Goal: Task Accomplishment & Management: Manage account settings

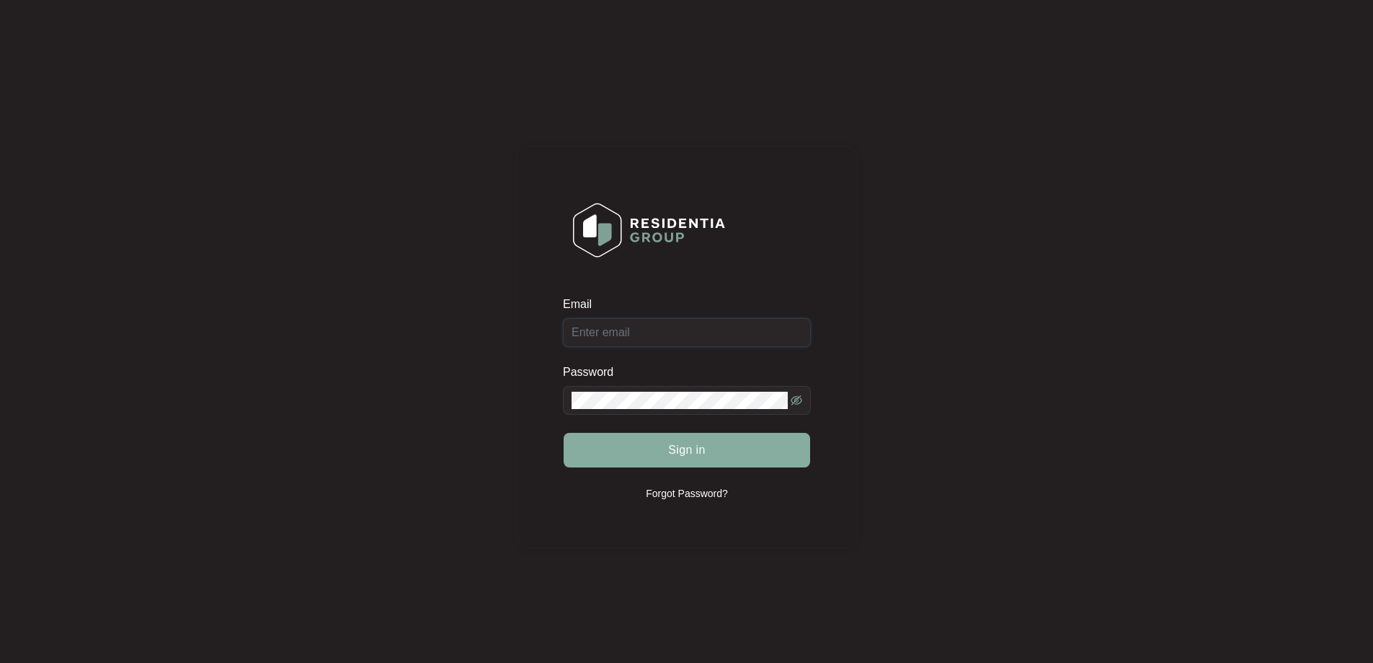
type input "[EMAIL_ADDRESS][DOMAIN_NAME]"
click at [679, 454] on span "Sign in" at bounding box center [686, 449] width 37 height 17
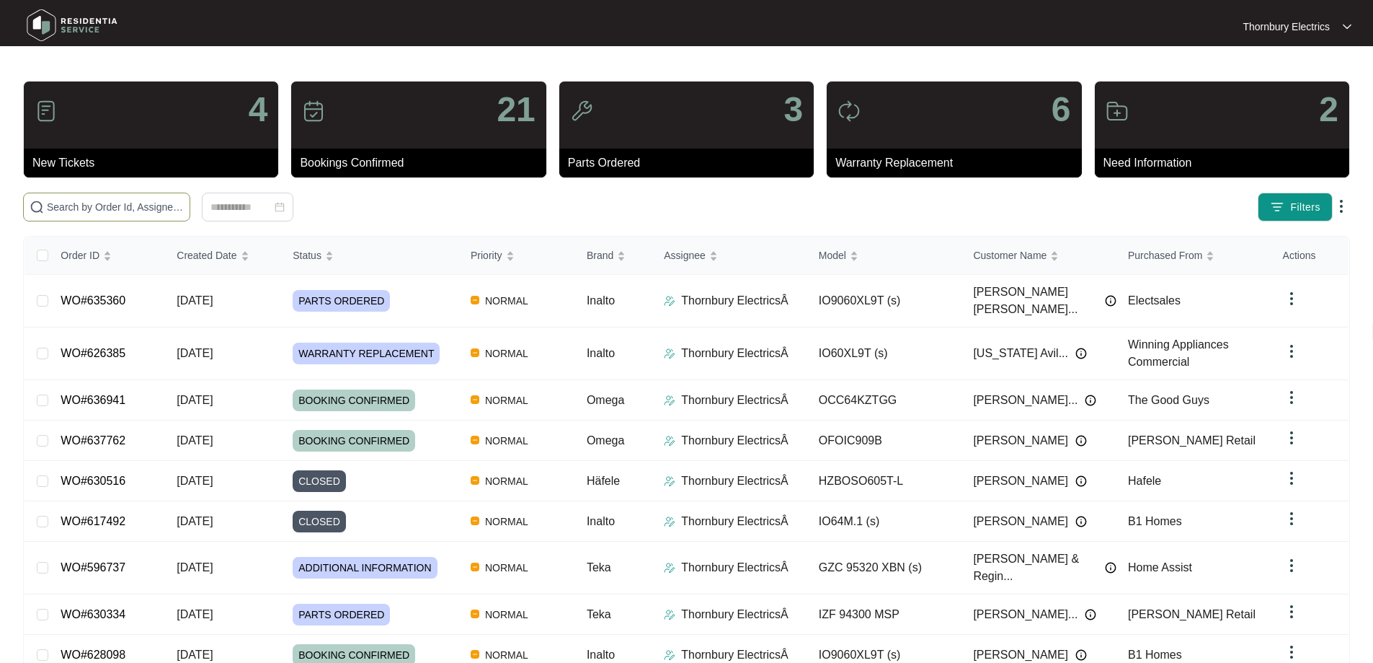
click at [184, 206] on input "text" at bounding box center [115, 207] width 137 height 16
paste input "635360"
type input "635360"
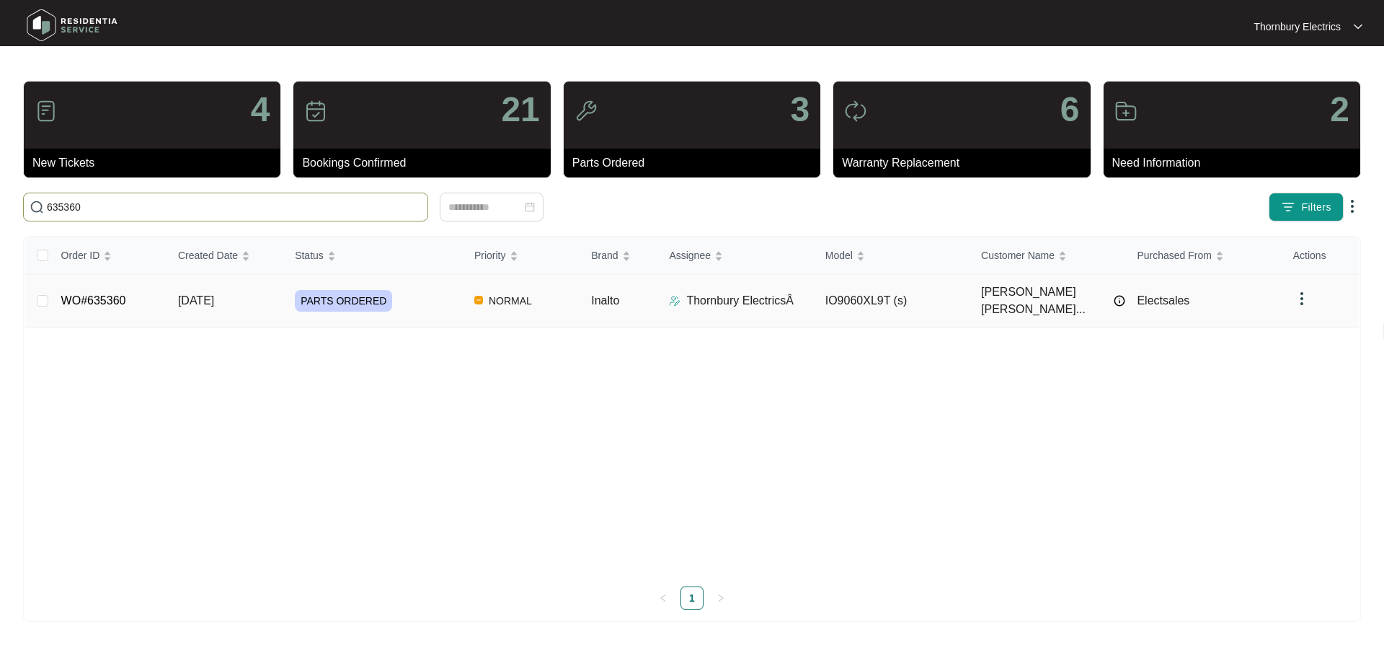
click at [298, 290] on span "PARTS ORDERED" at bounding box center [343, 301] width 97 height 22
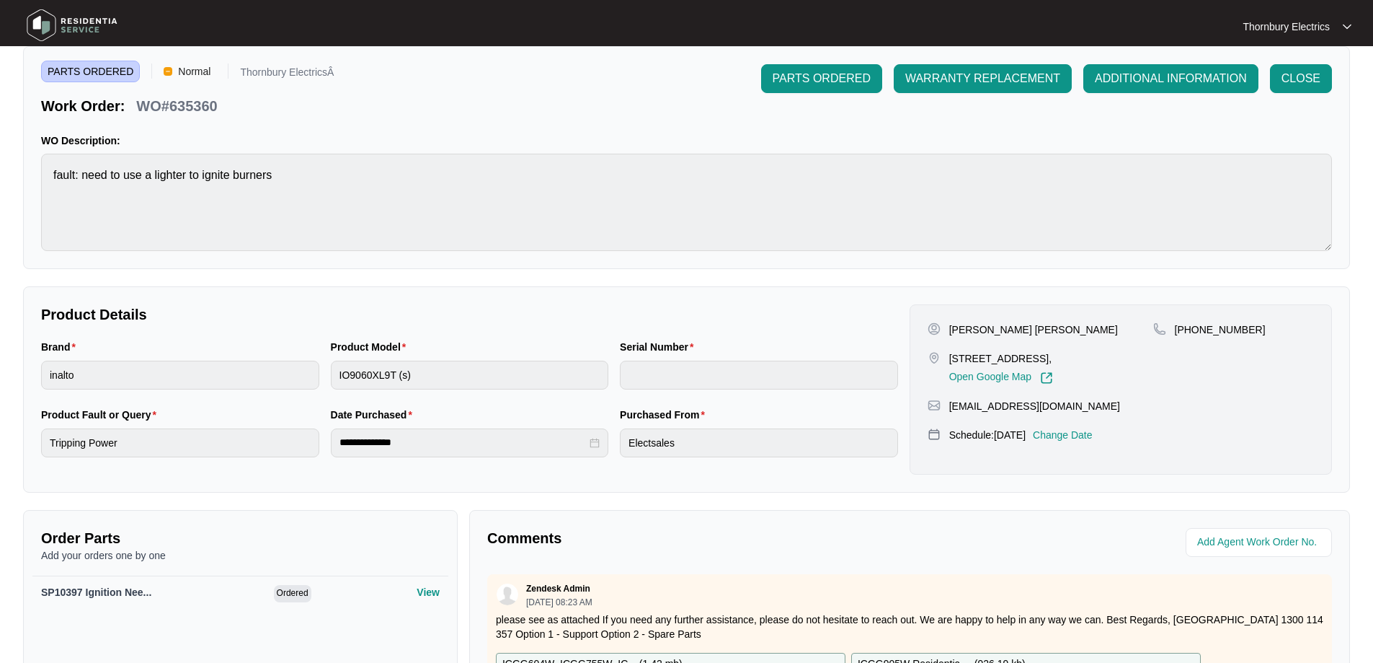
scroll to position [144, 0]
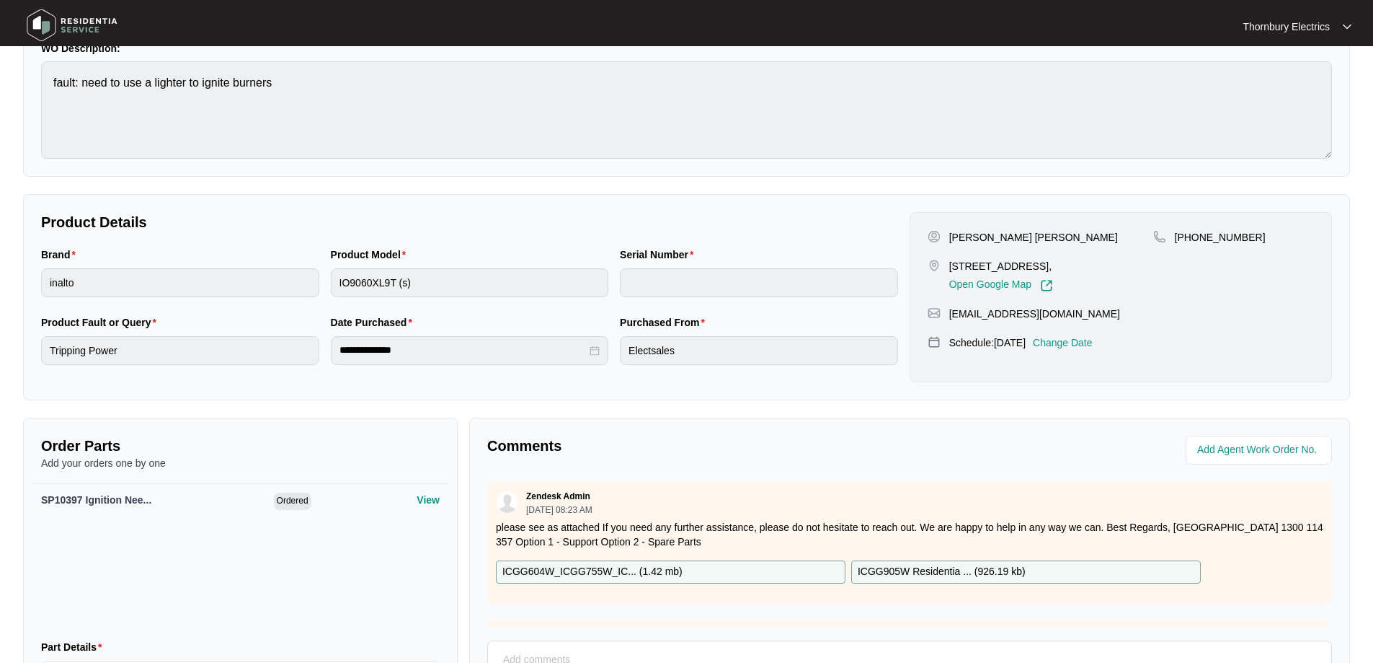
click at [1093, 343] on p "Change Date" at bounding box center [1063, 342] width 60 height 14
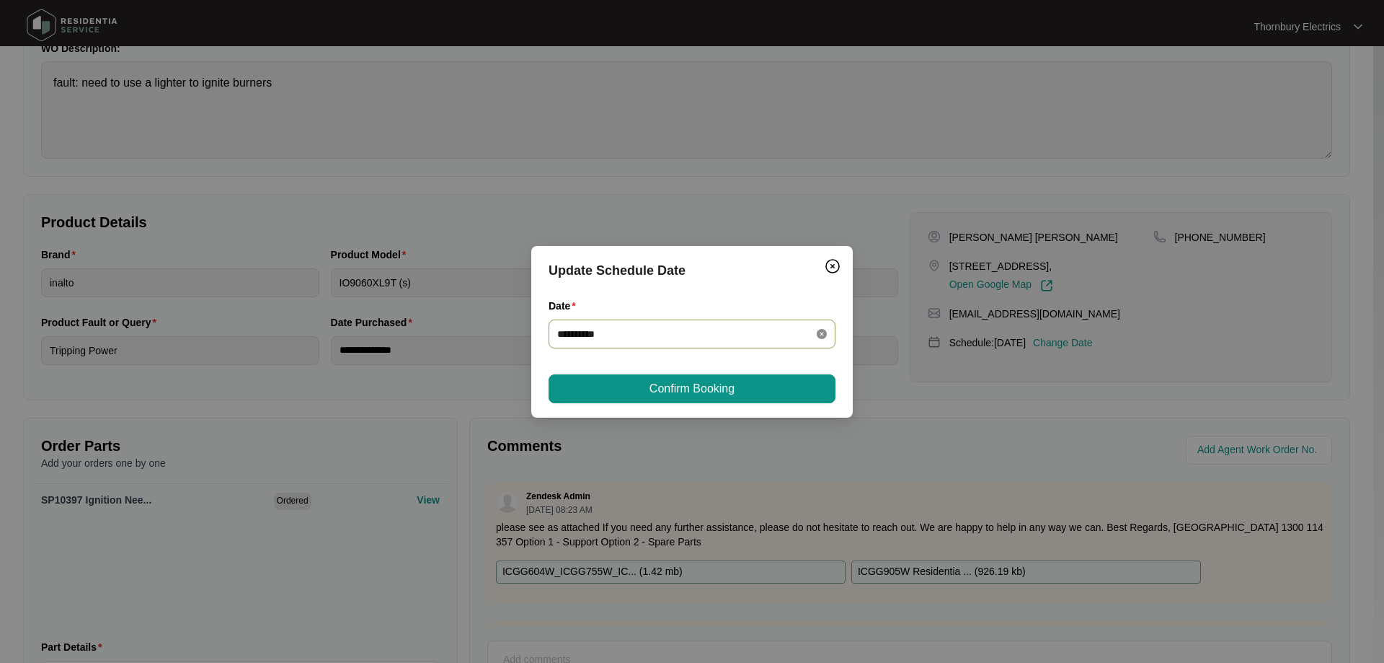
click at [819, 333] on icon "close-circle" at bounding box center [822, 334] width 10 height 10
click at [816, 334] on div at bounding box center [692, 334] width 270 height 16
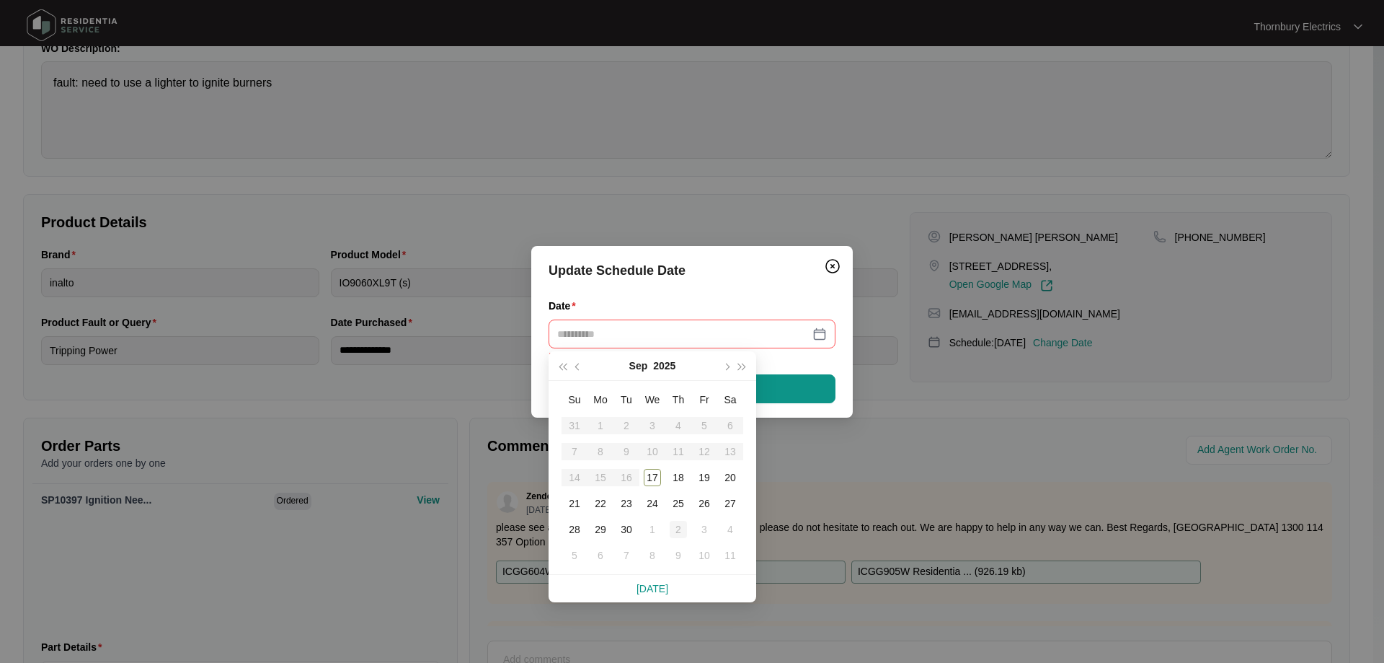
click at [682, 531] on div "2" at bounding box center [678, 528] width 17 height 17
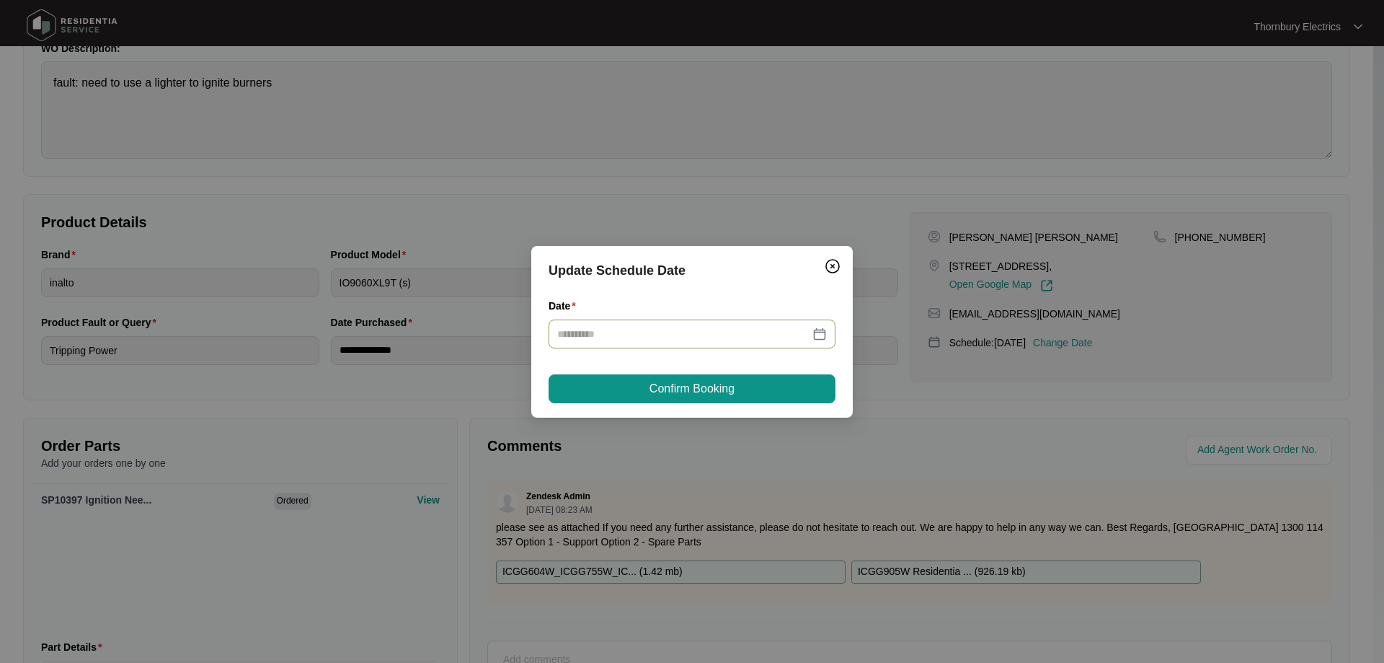
type input "**********"
click at [758, 394] on button "Confirm Booking" at bounding box center [692, 388] width 287 height 29
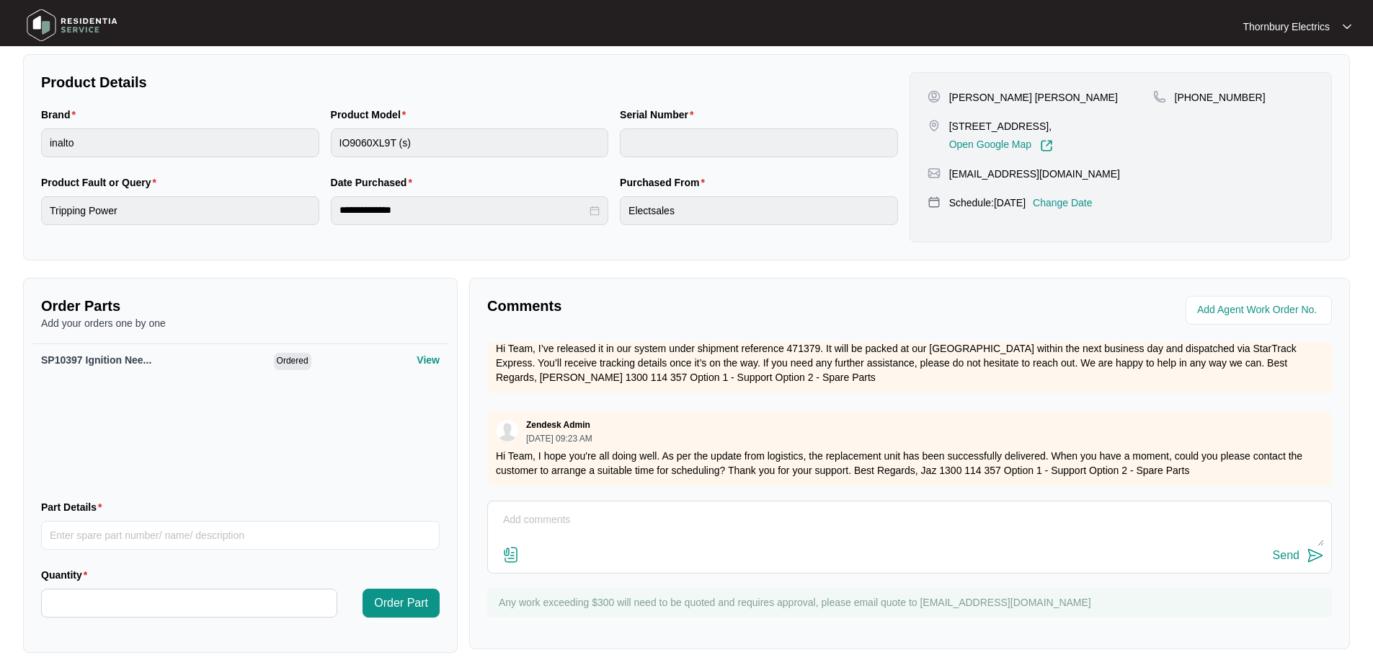
scroll to position [297, 0]
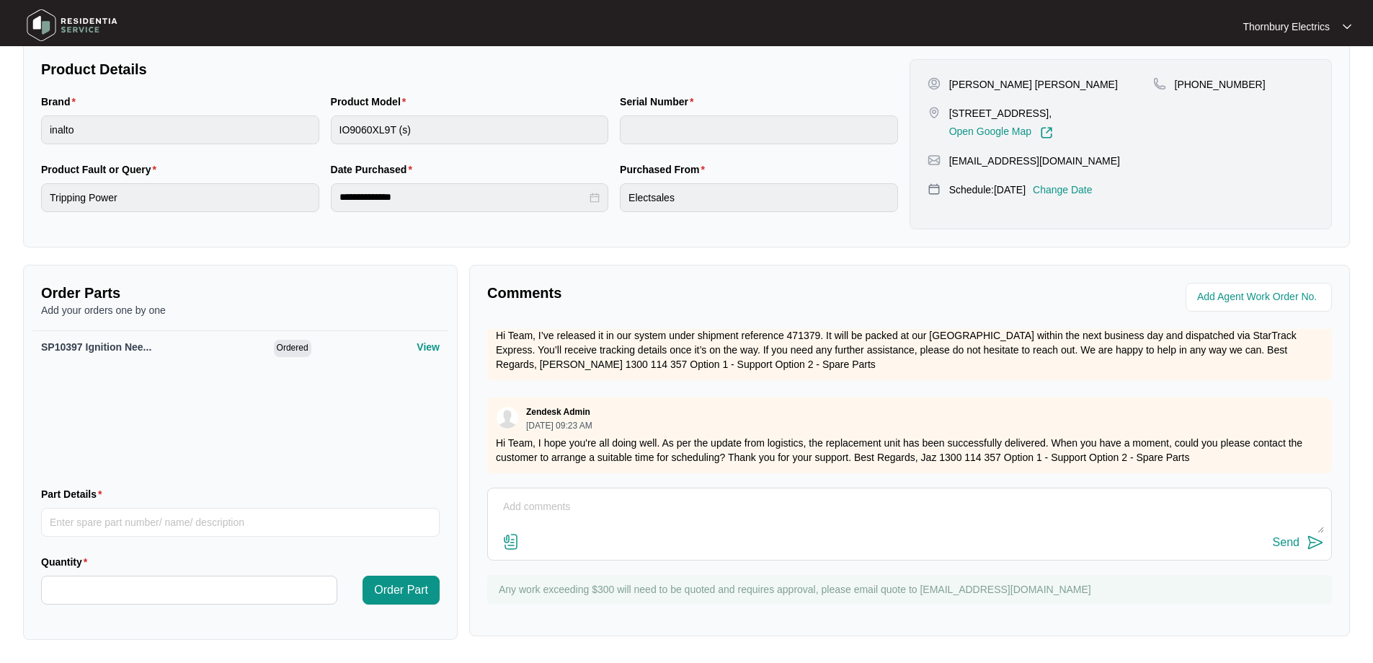
click at [663, 514] on textarea at bounding box center [909, 513] width 829 height 37
click at [1210, 501] on textarea at bounding box center [909, 513] width 829 height 37
type textarea "Return with parts is booked for [DATE]"
click at [1301, 544] on button "Send" at bounding box center [1298, 542] width 51 height 19
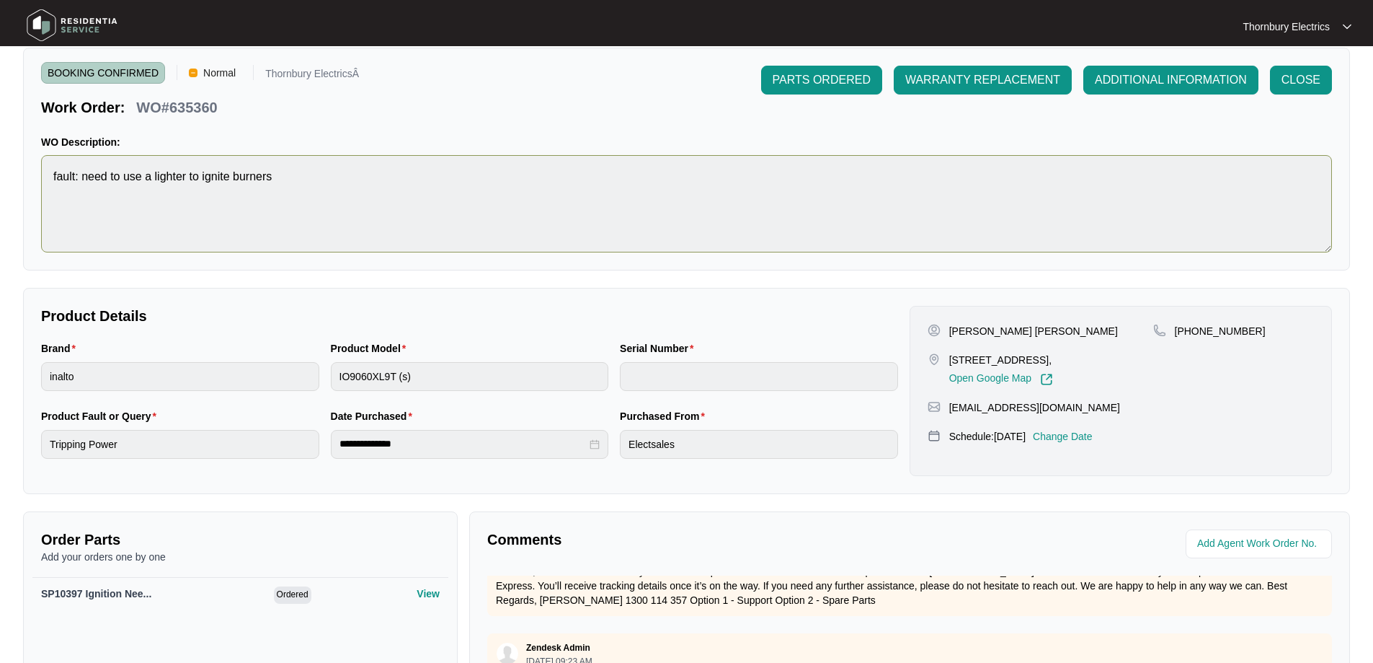
scroll to position [0, 0]
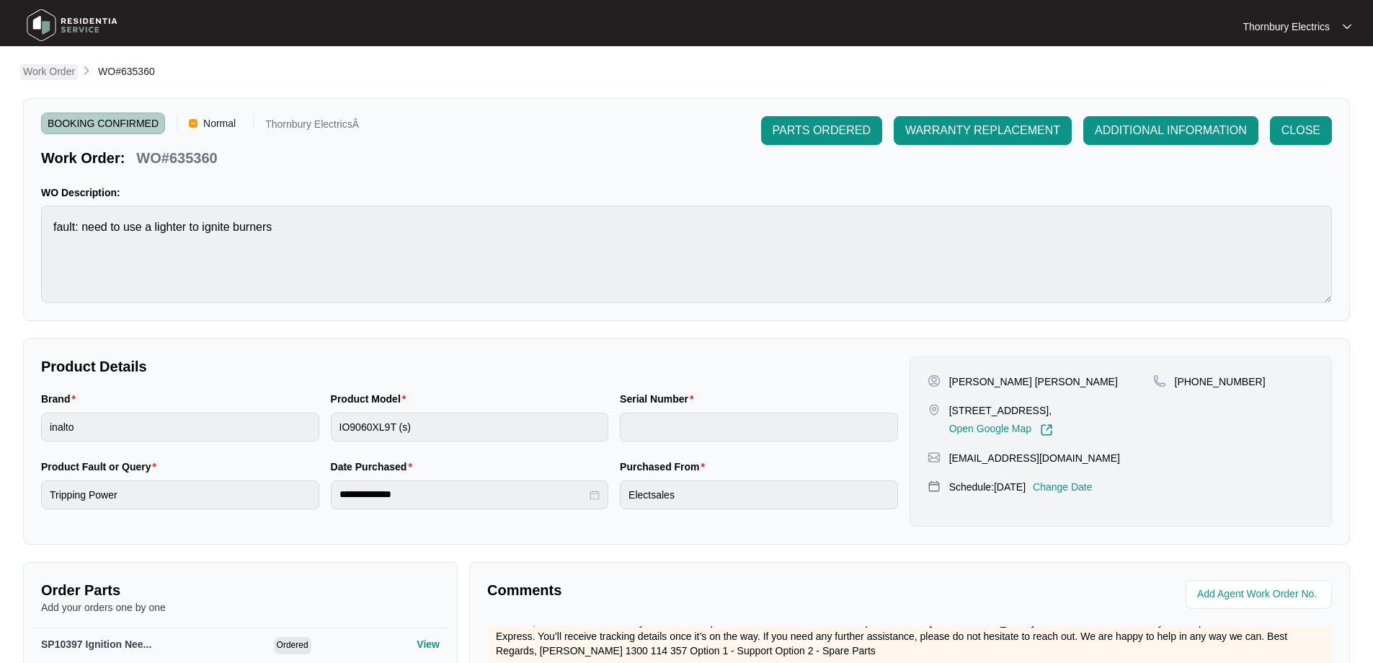
click at [56, 66] on p "Work Order" at bounding box center [49, 71] width 52 height 14
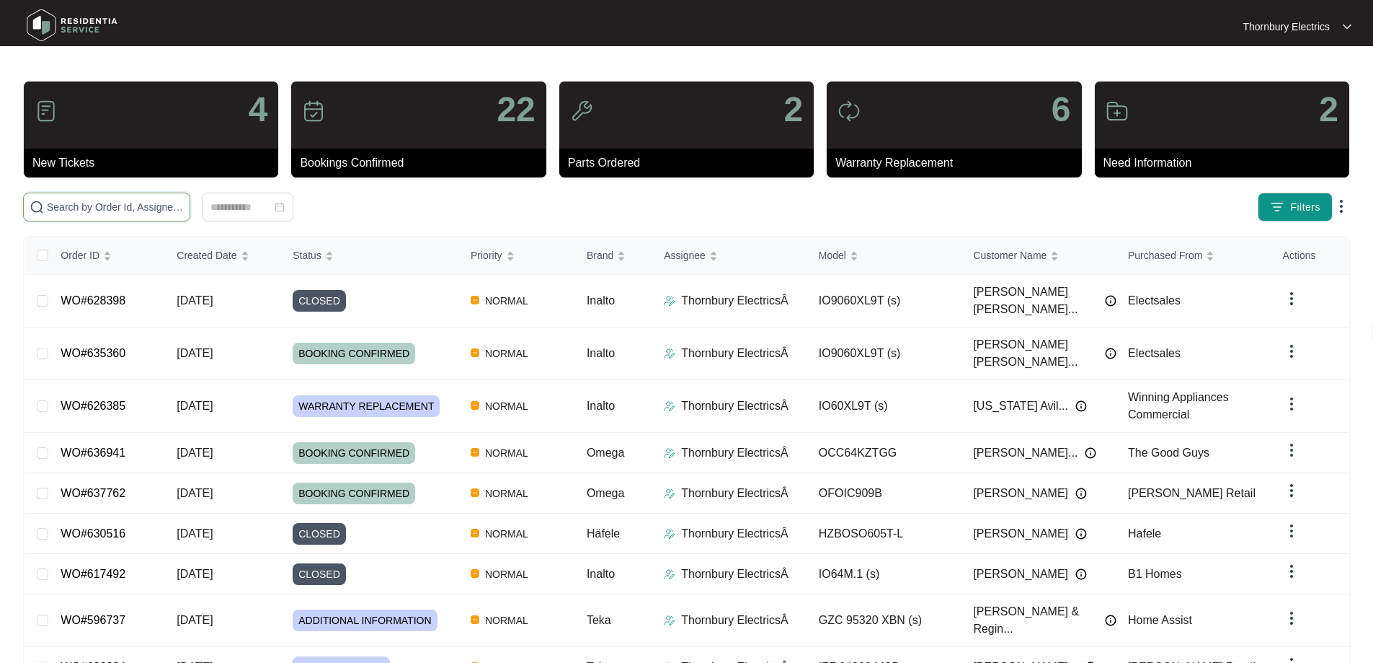
click at [184, 205] on input "text" at bounding box center [115, 207] width 137 height 16
paste input "626385"
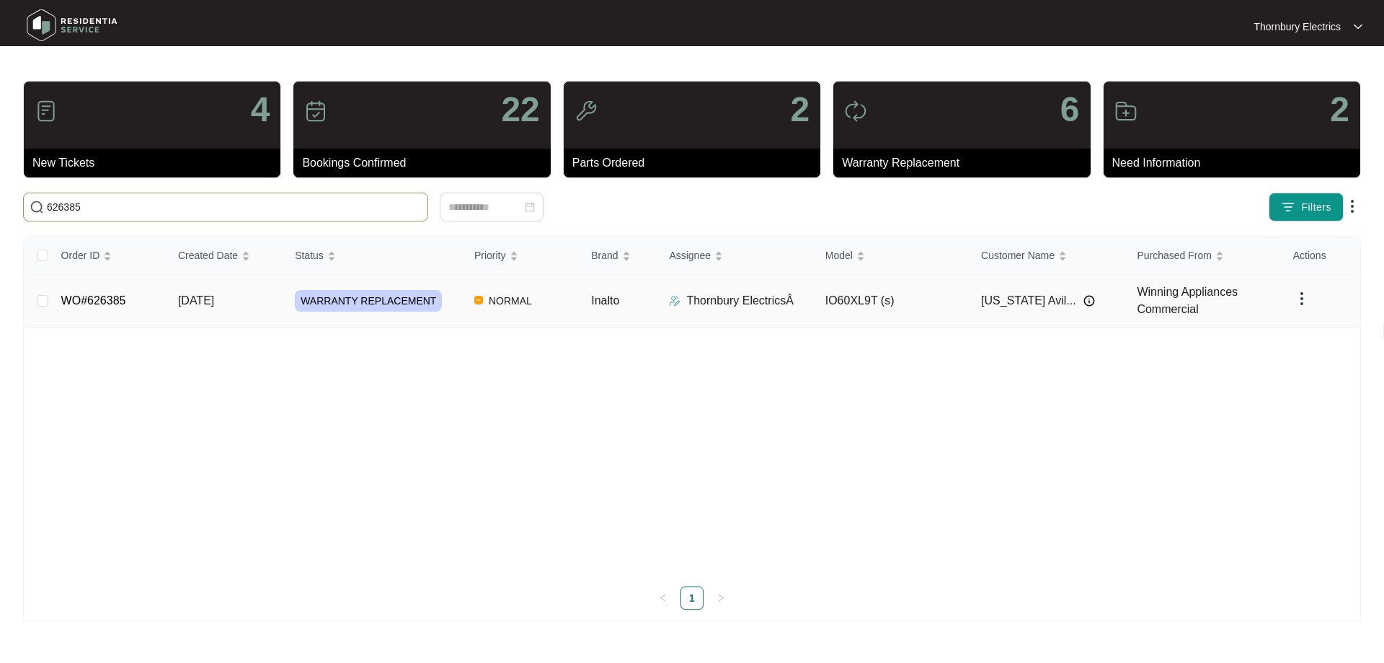
type input "626385"
click at [353, 285] on td "WARRANTY REPLACEMENT" at bounding box center [373, 301] width 180 height 53
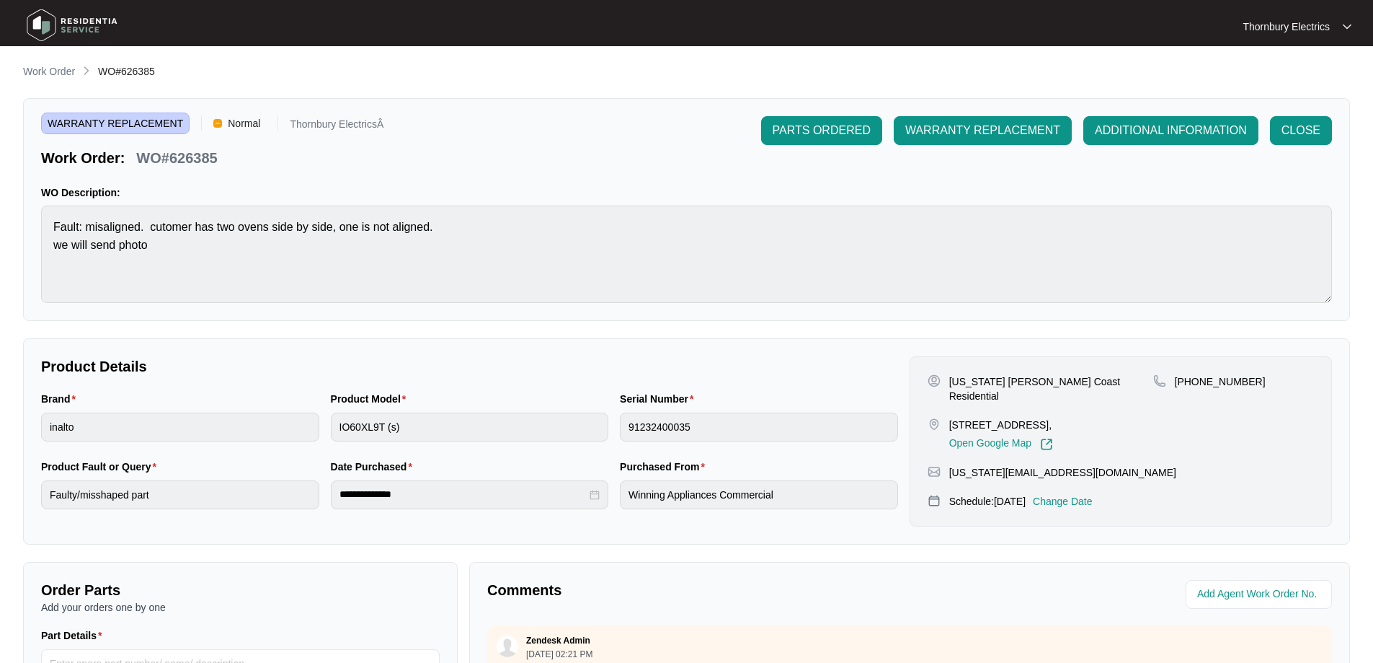
click at [1085, 497] on p "Change Date" at bounding box center [1063, 501] width 60 height 14
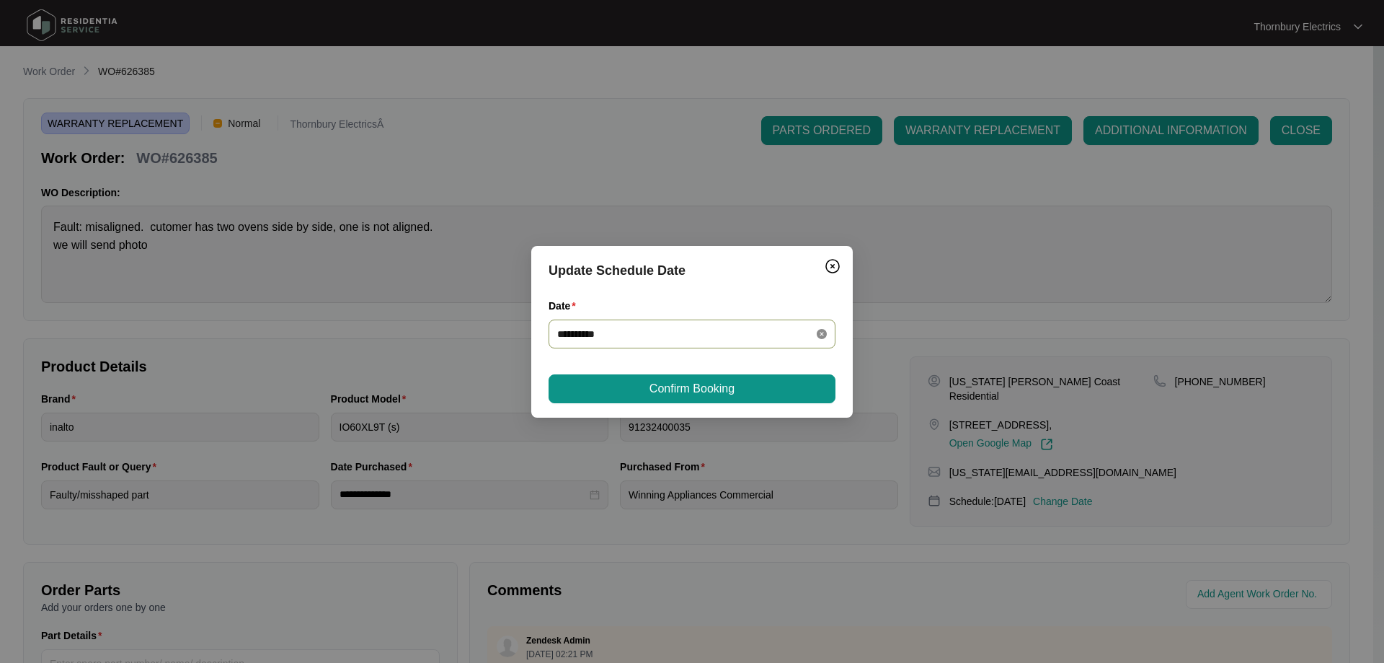
click at [828, 334] on div "**********" at bounding box center [692, 333] width 287 height 29
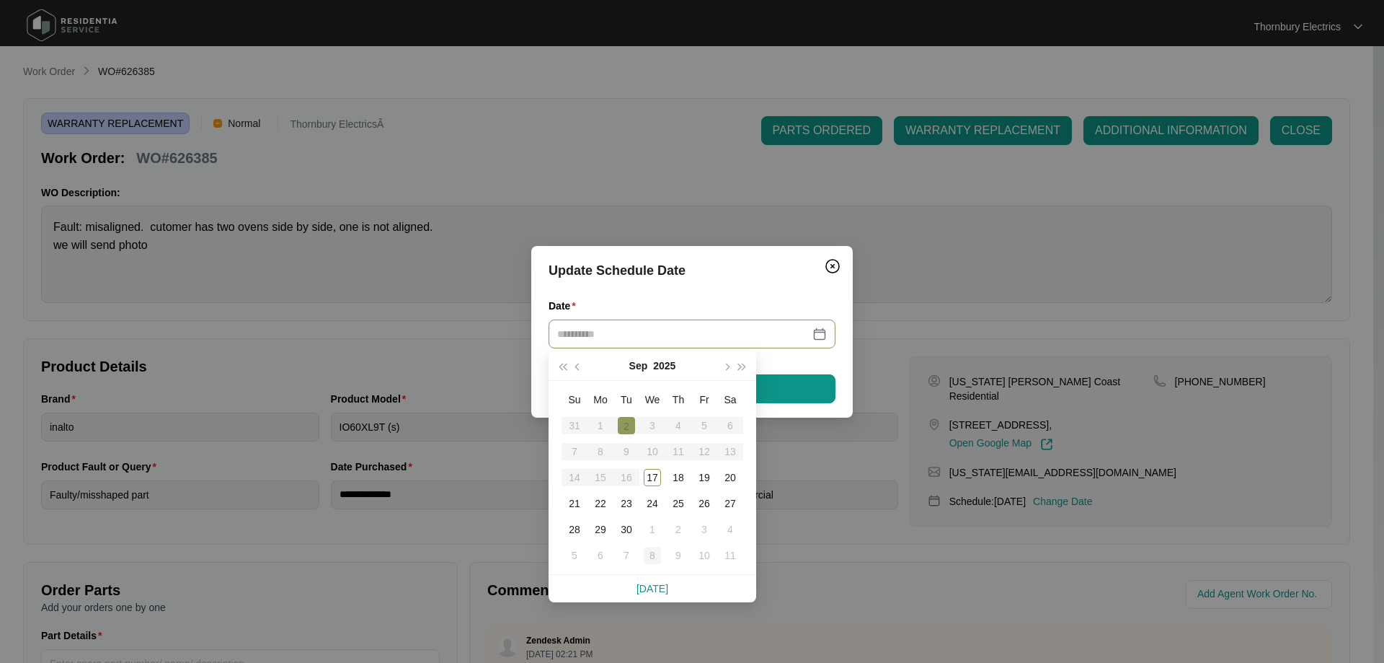
click at [654, 557] on div "8" at bounding box center [652, 554] width 17 height 17
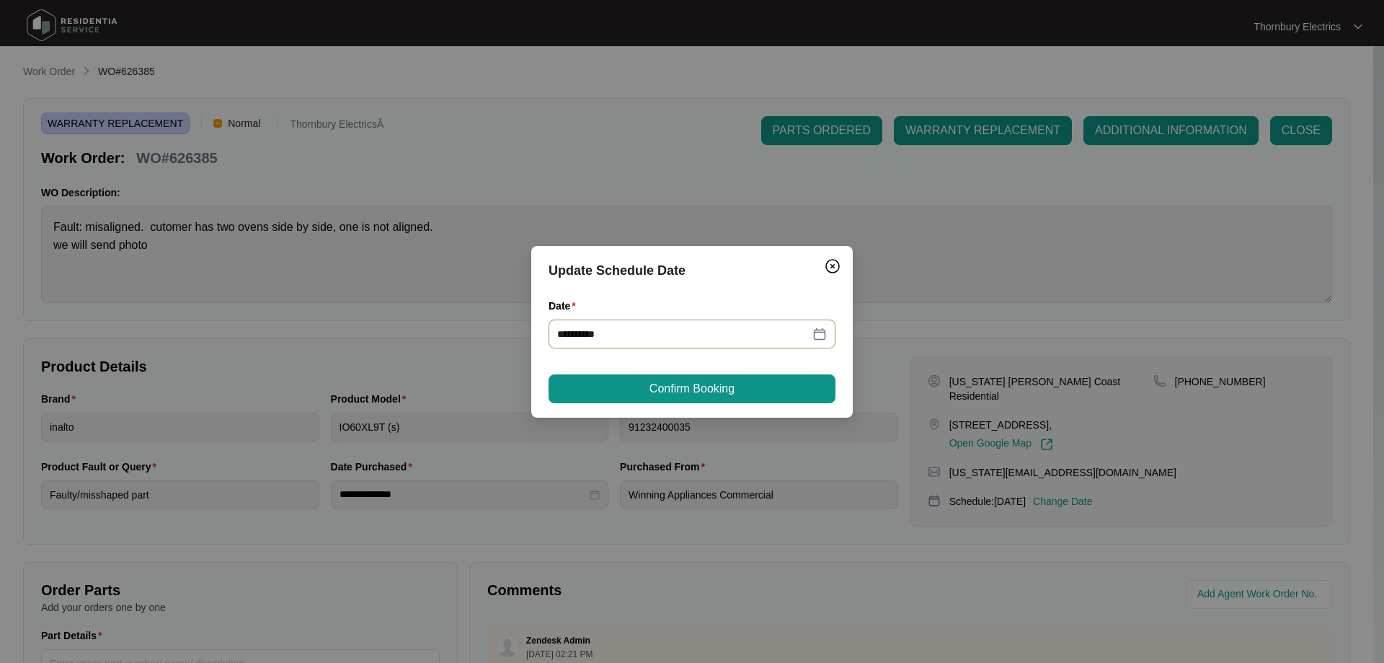
type input "**********"
click at [733, 385] on span "Confirm Booking" at bounding box center [692, 388] width 85 height 17
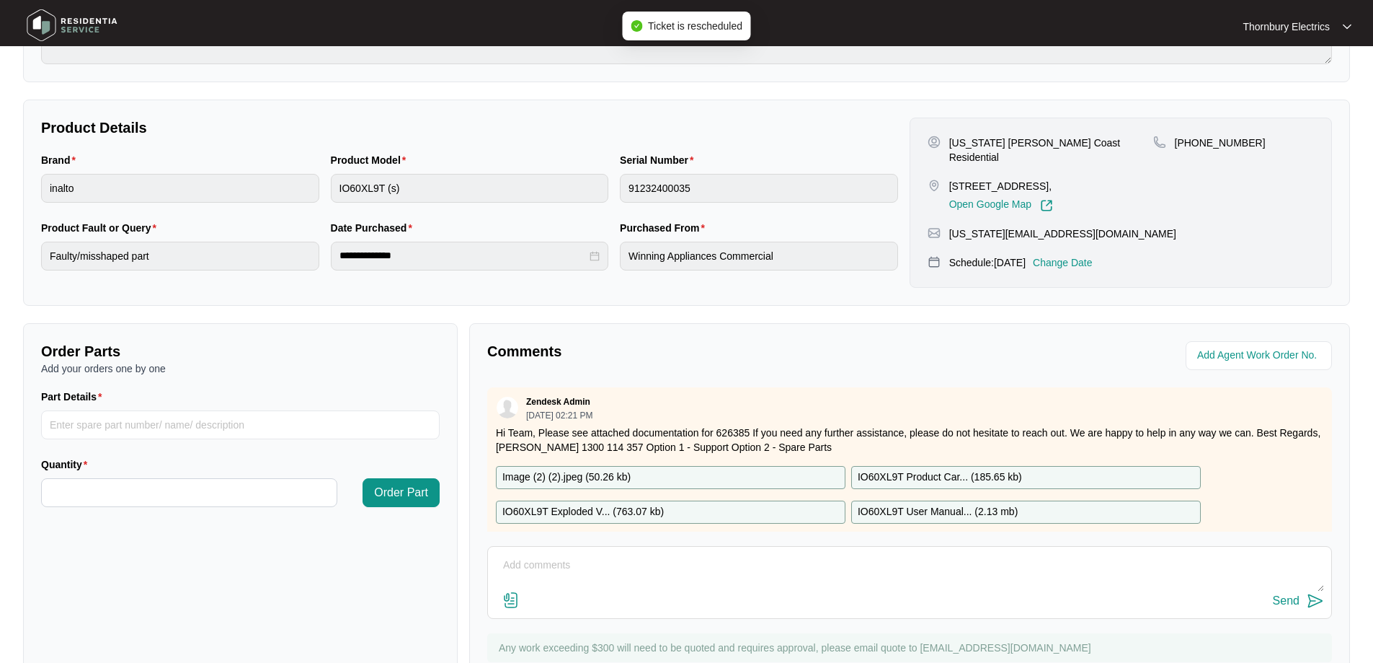
scroll to position [294, 0]
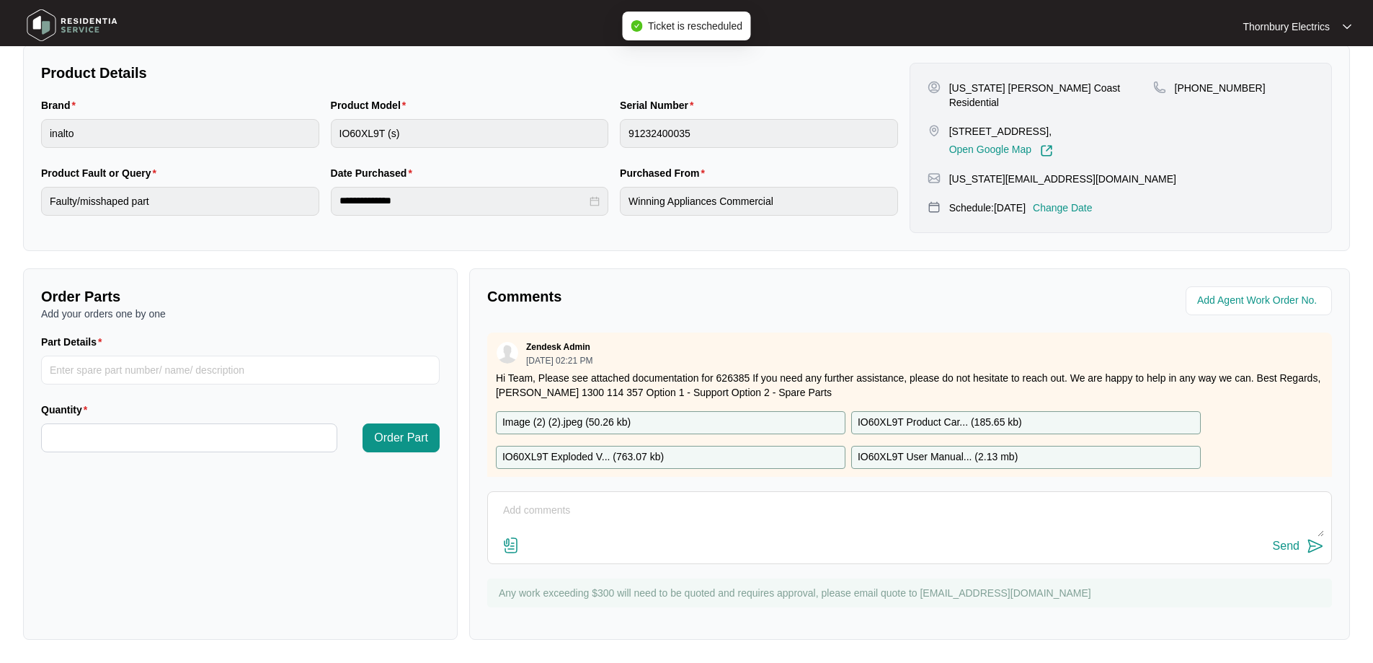
click at [624, 512] on textarea at bounding box center [909, 517] width 829 height 37
type textarea "return with both changeovers is scheduled for [DATE]"
click at [1299, 540] on div "Send" at bounding box center [1286, 545] width 27 height 13
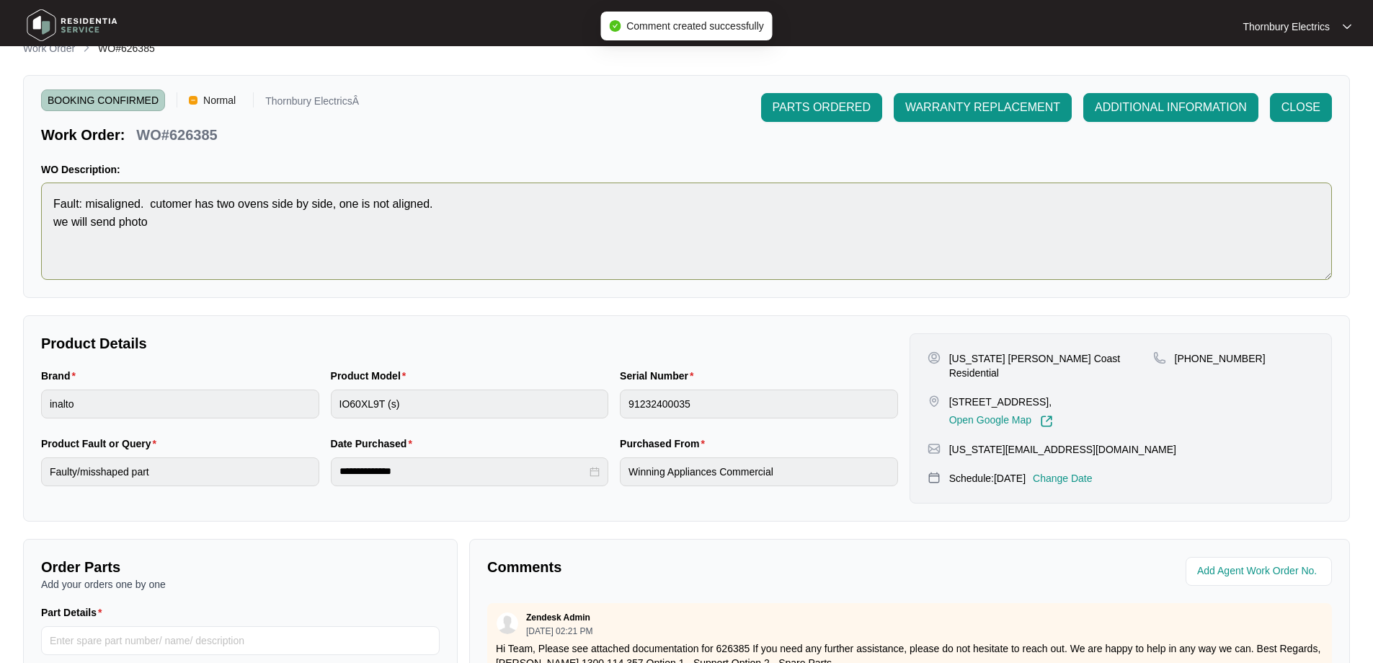
scroll to position [0, 0]
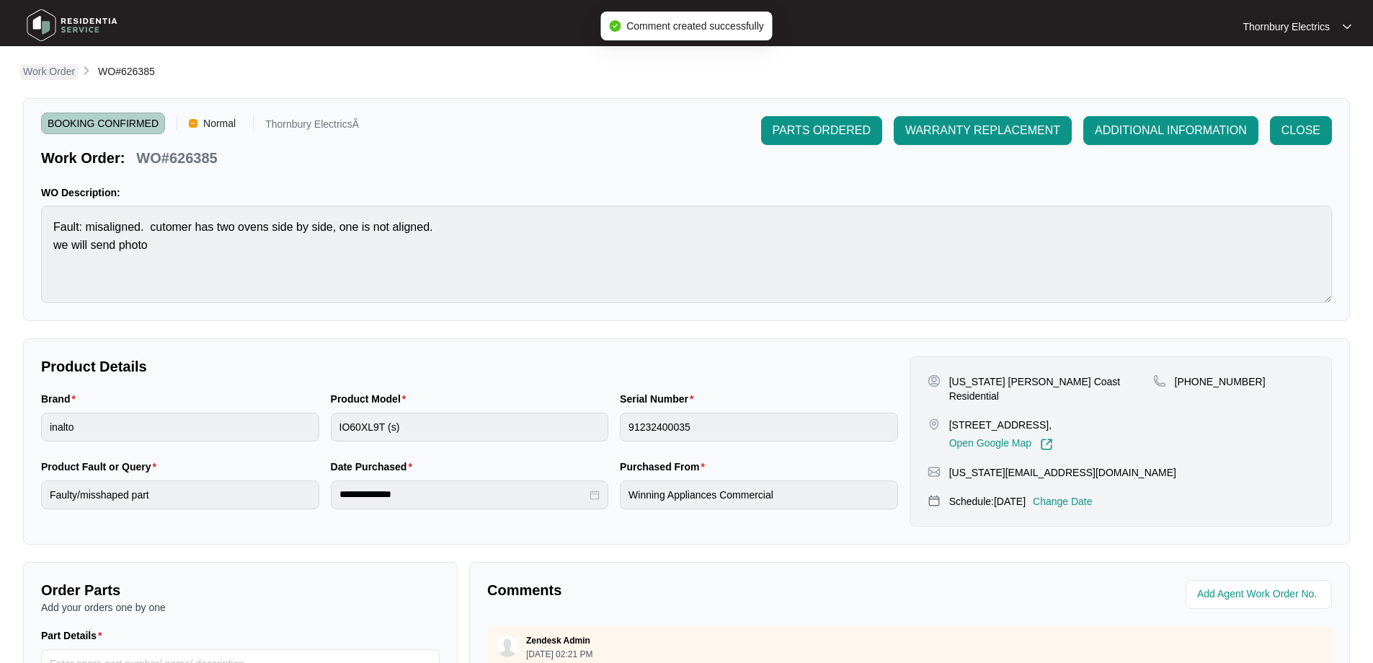
click at [67, 77] on p "Work Order" at bounding box center [49, 71] width 52 height 14
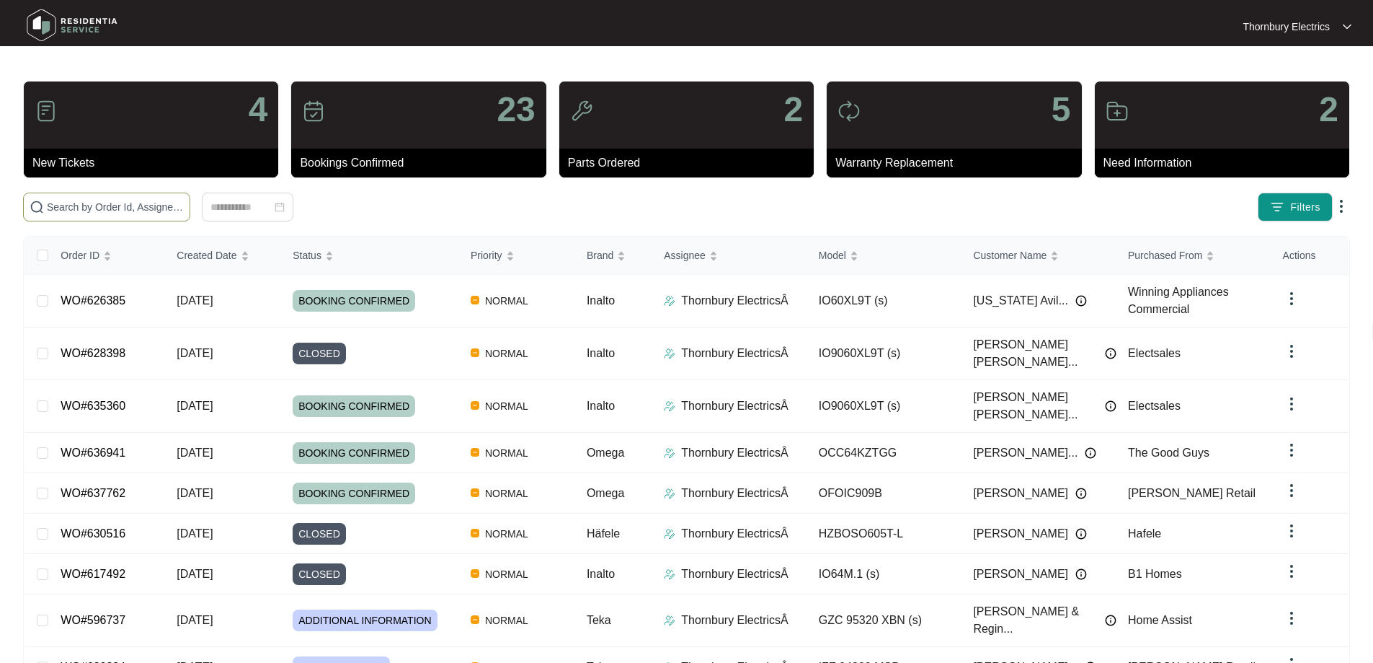
click at [190, 215] on span at bounding box center [106, 206] width 167 height 29
paste input "635360"
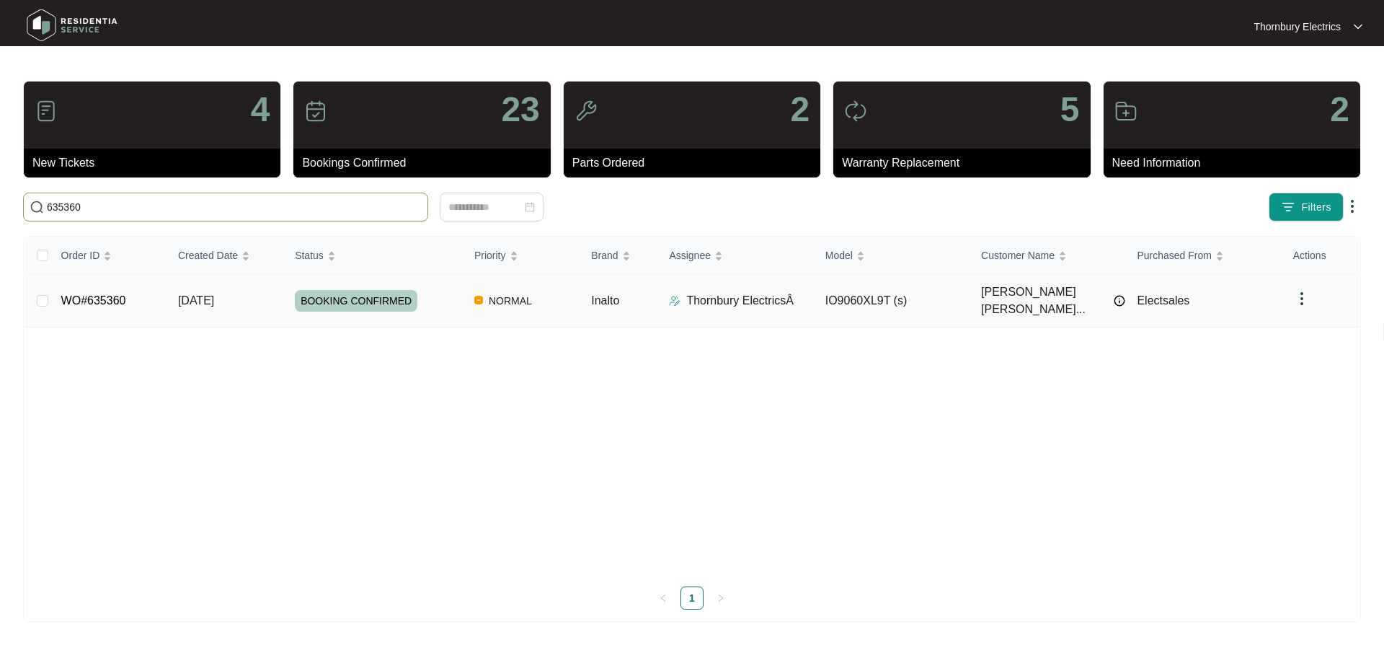
type input "635360"
click at [347, 290] on span "BOOKING CONFIRMED" at bounding box center [356, 301] width 123 height 22
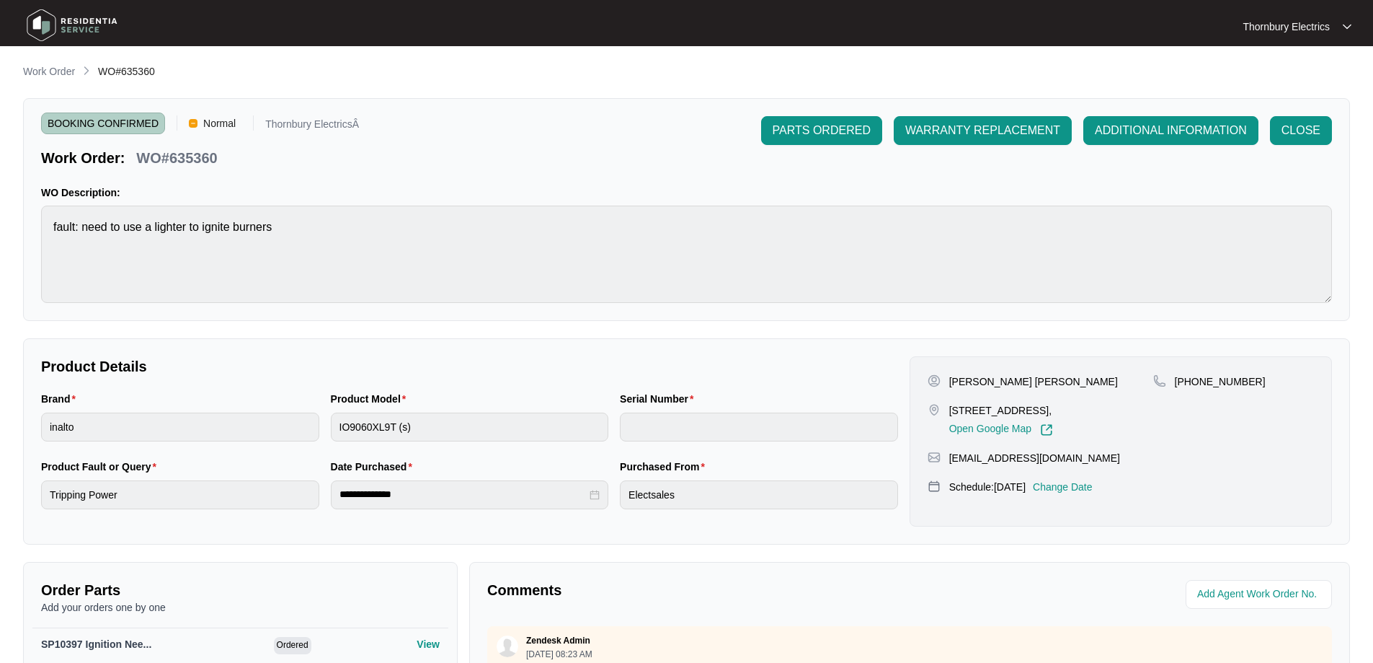
click at [40, 82] on div "**********" at bounding box center [686, 499] width 1327 height 873
click at [53, 73] on p "Work Order" at bounding box center [49, 71] width 52 height 14
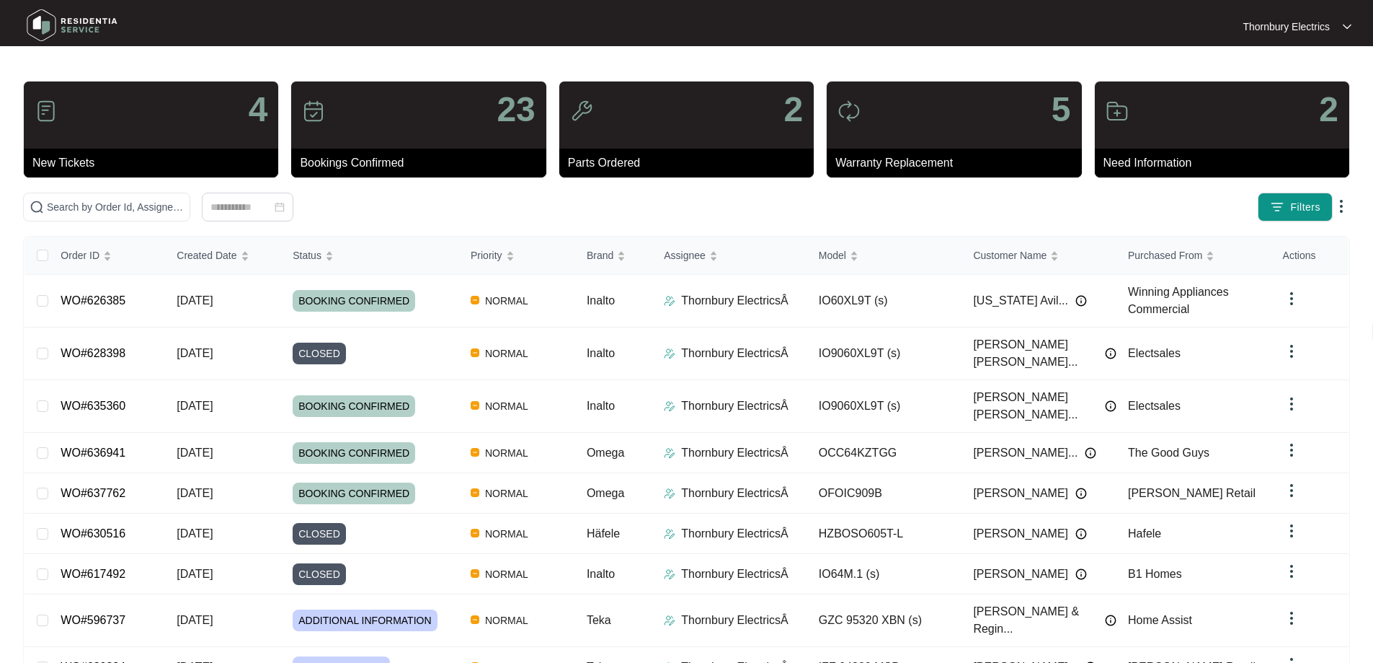
click at [472, 218] on div at bounding box center [247, 206] width 449 height 29
